Goal: Book appointment/travel/reservation

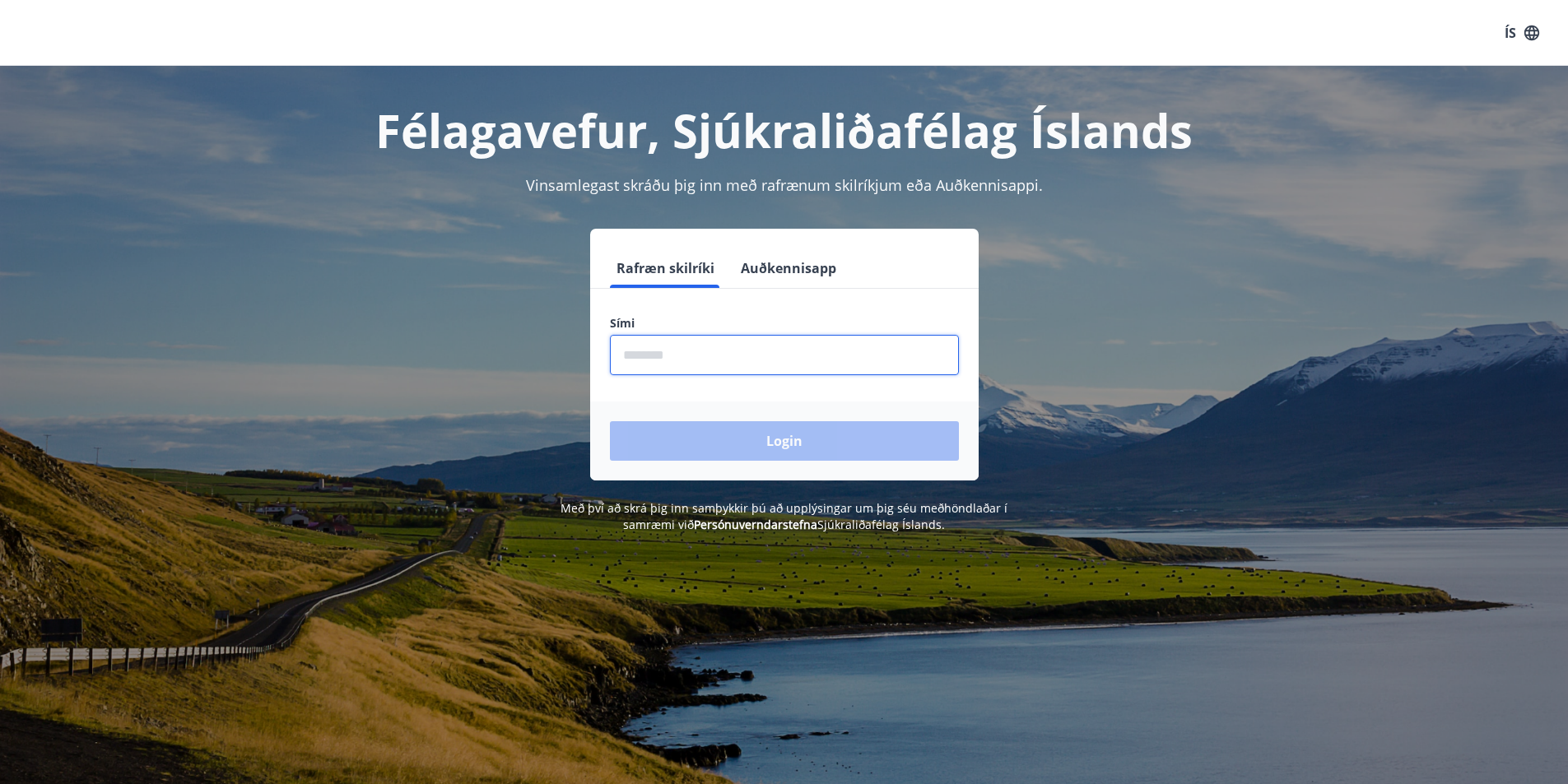
click at [694, 351] on input "phone" at bounding box center [784, 354] width 349 height 41
type input "********"
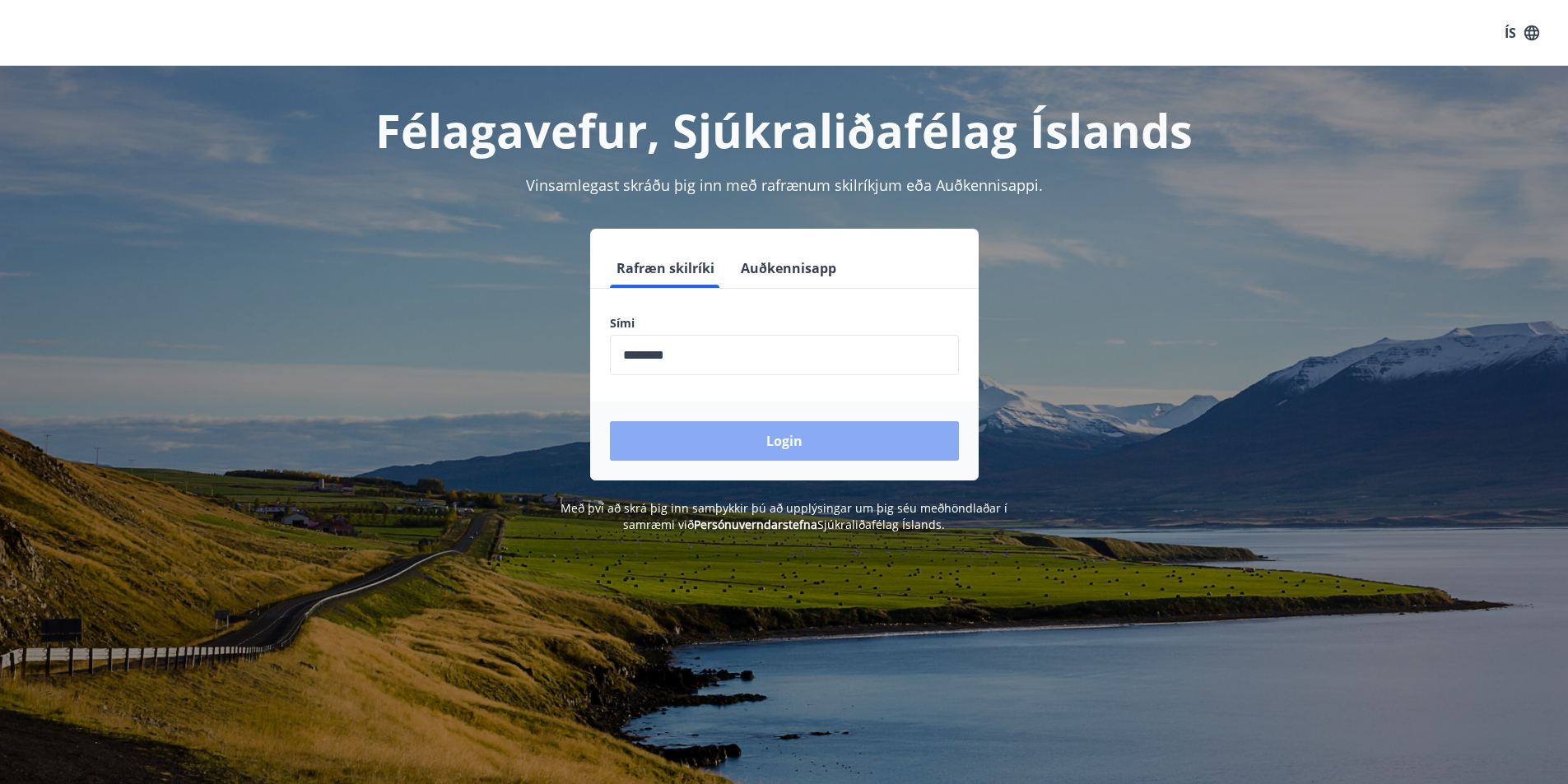
click at [777, 439] on button "Login" at bounding box center [784, 441] width 349 height 40
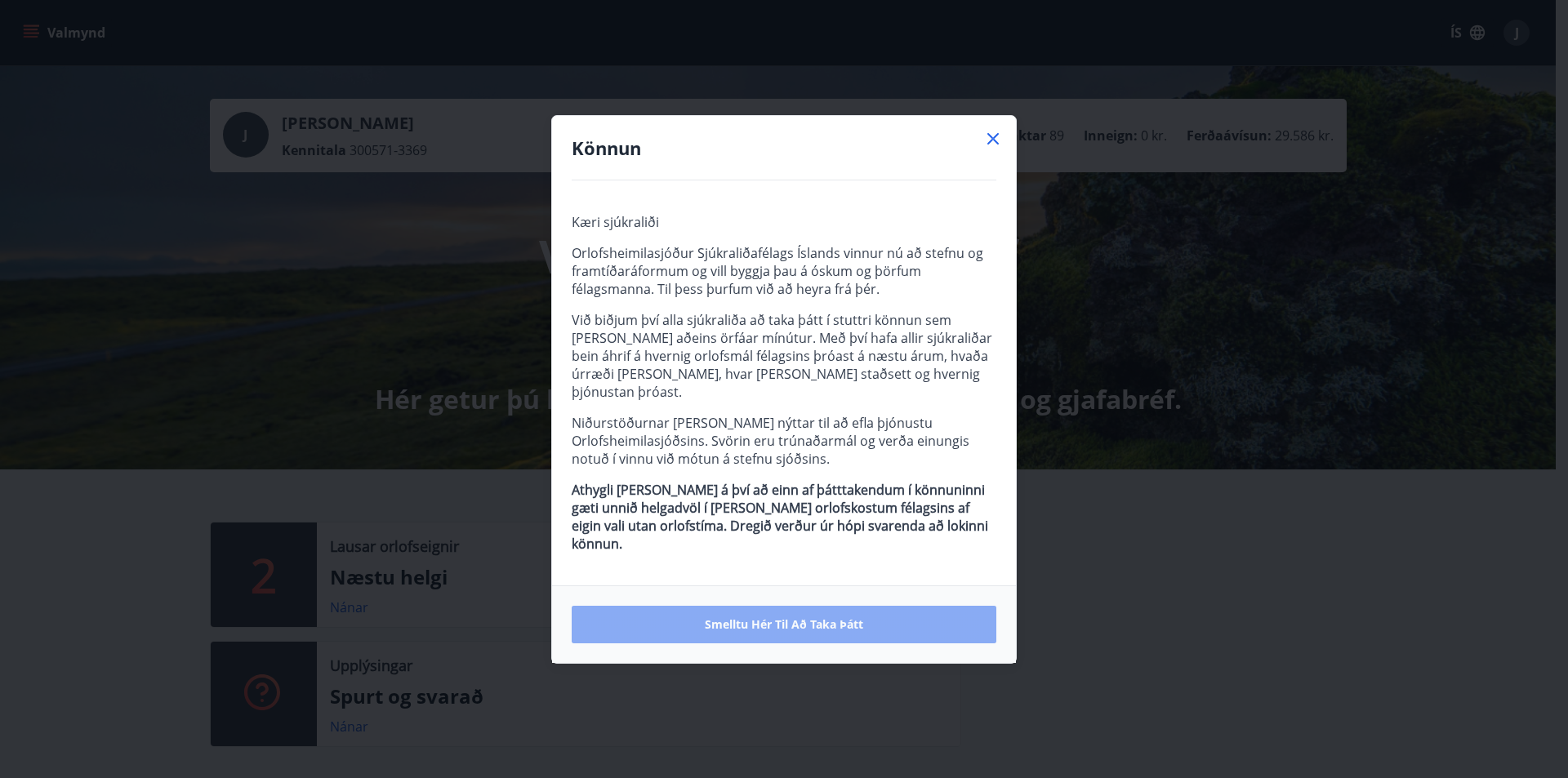
click at [764, 616] on span "Smelltu hér til að taka þátt" at bounding box center [784, 624] width 158 height 16
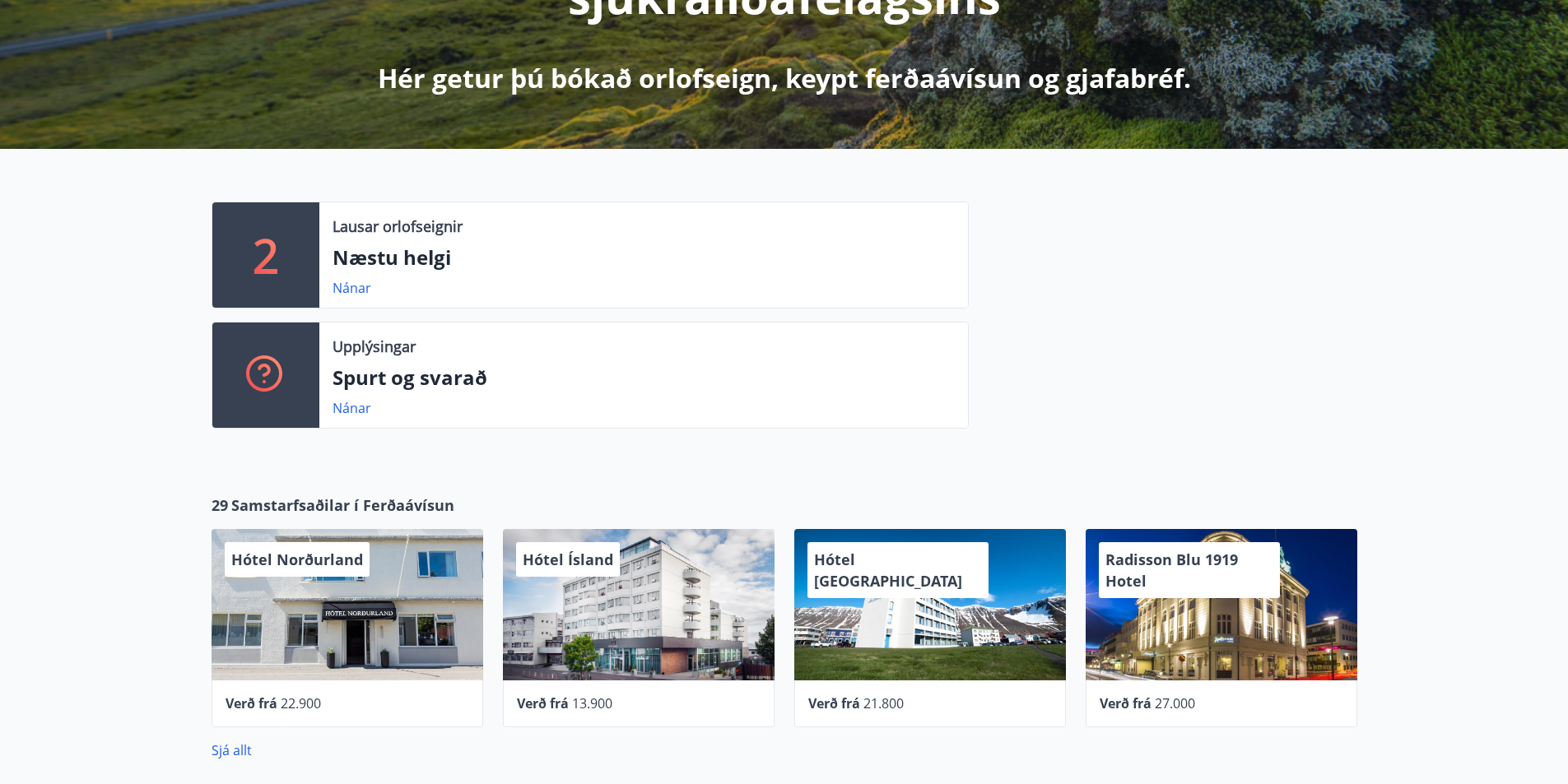
scroll to position [329, 0]
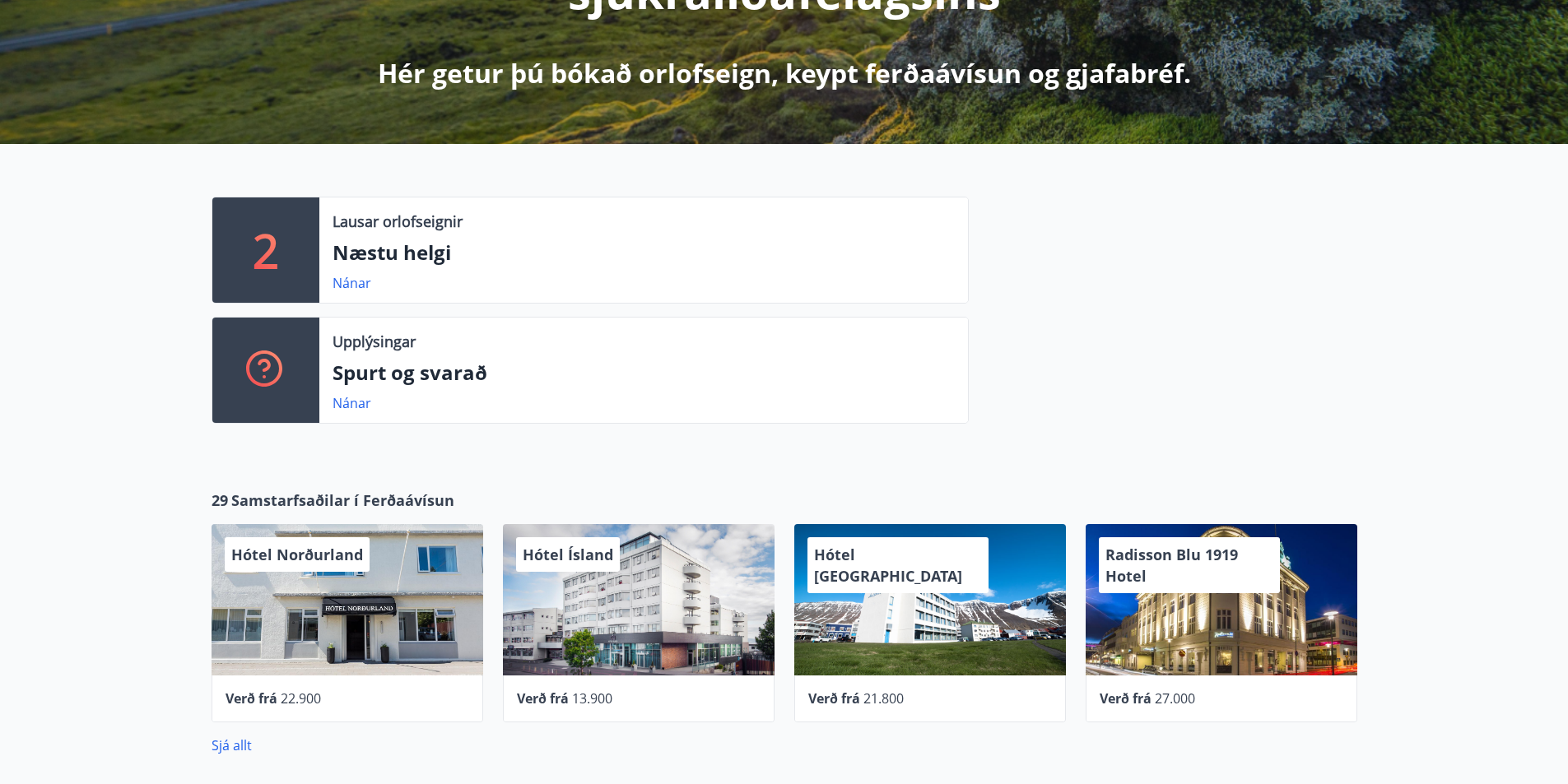
click at [406, 229] on p "Lausar orlofseignir" at bounding box center [398, 221] width 130 height 22
click at [353, 283] on link "Nánar" at bounding box center [351, 283] width 39 height 18
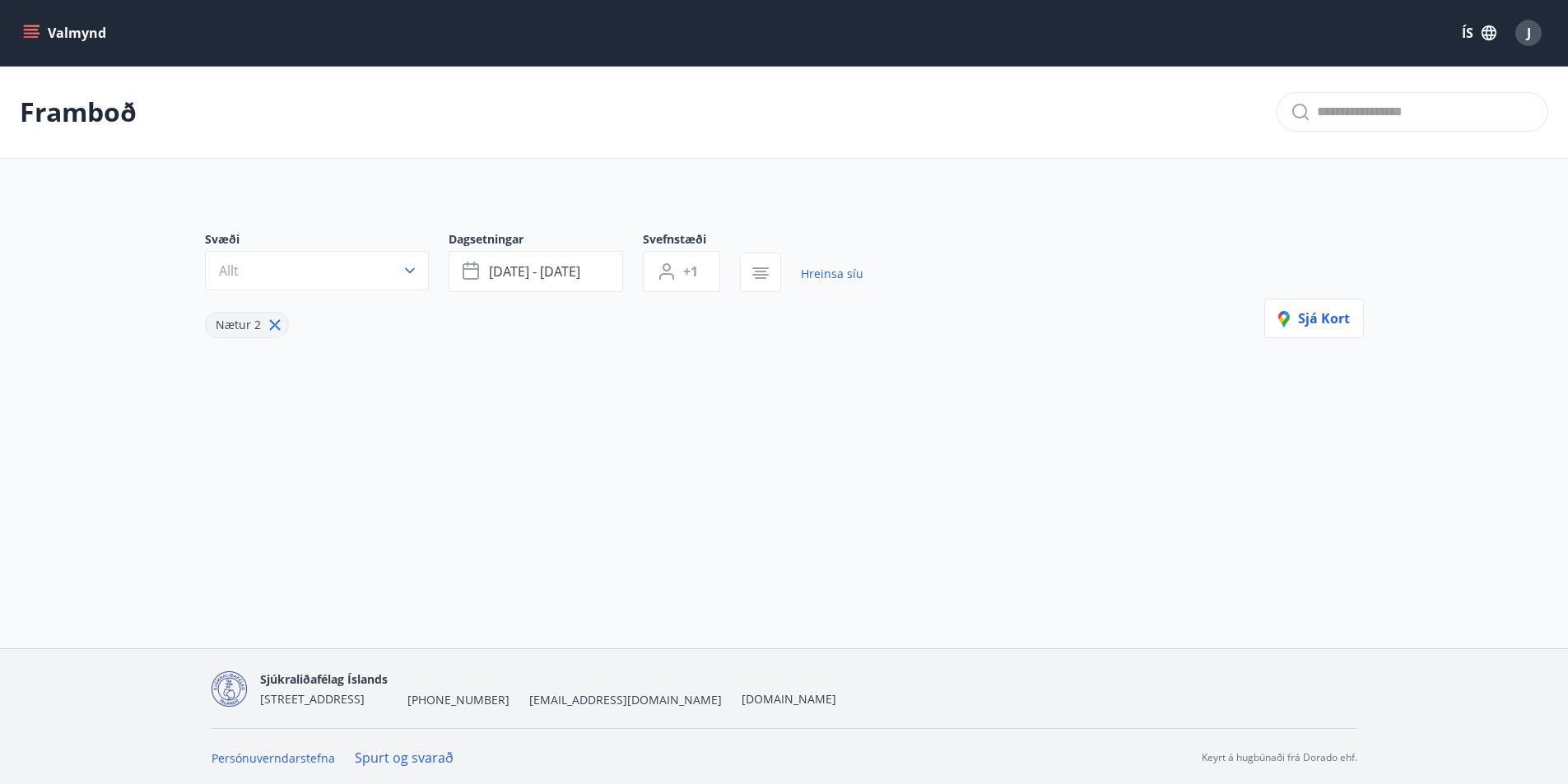
type input "*"
